Goal: Information Seeking & Learning: Learn about a topic

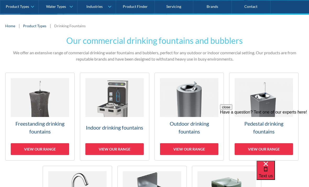
click at [100, 149] on div "View our range" at bounding box center [114, 149] width 58 height 12
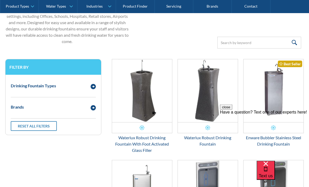
scroll to position [183, 0]
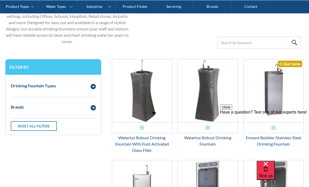
click at [144, 104] on img "Email Form 3" at bounding box center [142, 90] width 60 height 63
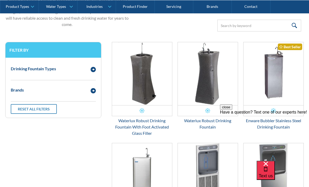
scroll to position [199, 0]
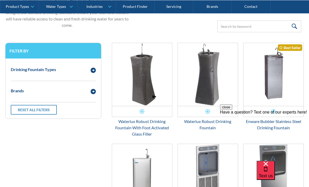
click at [144, 97] on img "Email Form 3" at bounding box center [142, 74] width 60 height 63
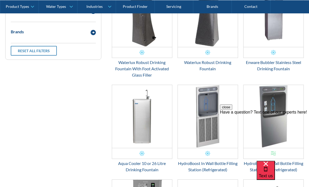
scroll to position [262, 0]
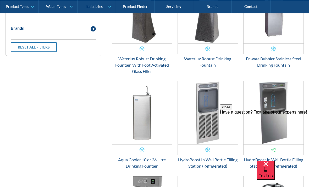
click at [273, 107] on div "close Have a question? Text one of our experts here!" at bounding box center [264, 135] width 89 height 63
click at [153, 126] on img "Email Form 3" at bounding box center [142, 112] width 60 height 63
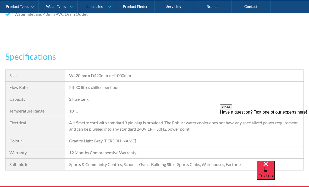
scroll to position [400, 0]
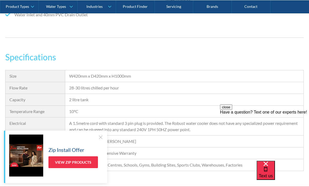
click at [104, 151] on div "Zip Install Offer View Zip Products" at bounding box center [55, 156] width 103 height 52
click at [101, 140] on div at bounding box center [100, 136] width 5 height 5
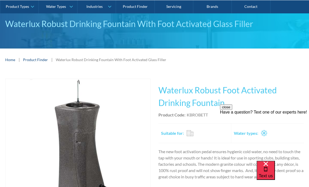
scroll to position [39, 0]
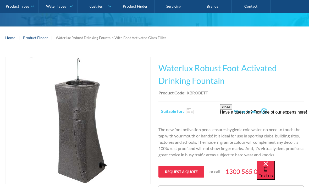
scroll to position [53, 0]
